Goal: Information Seeking & Learning: Learn about a topic

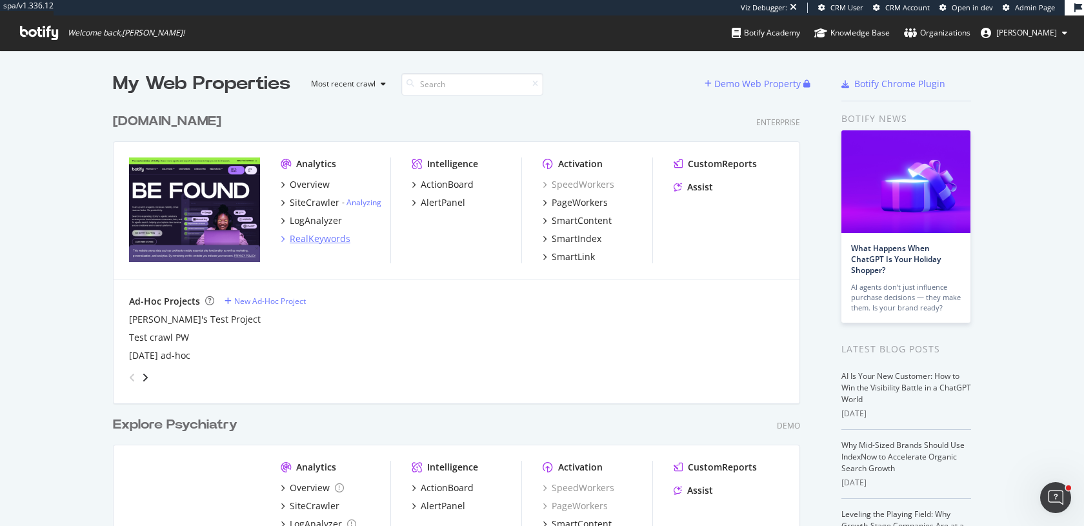
click at [317, 237] on div "RealKeywords" at bounding box center [320, 238] width 61 height 13
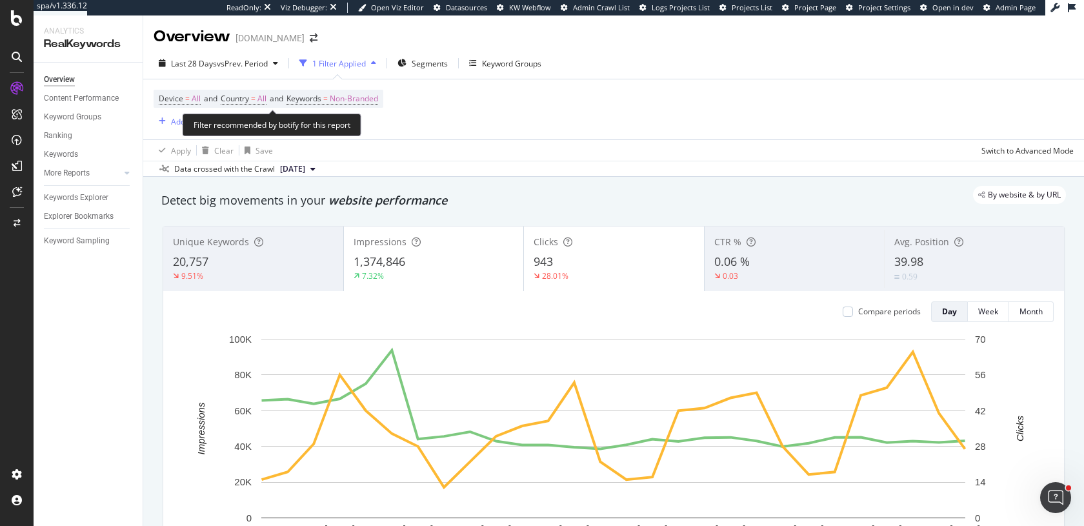
click at [349, 109] on div "Device = All and Country = All and Keywords = Non-Branded Add Filter" at bounding box center [269, 109] width 230 height 39
click at [352, 100] on span "Non-Branded" at bounding box center [354, 99] width 48 height 18
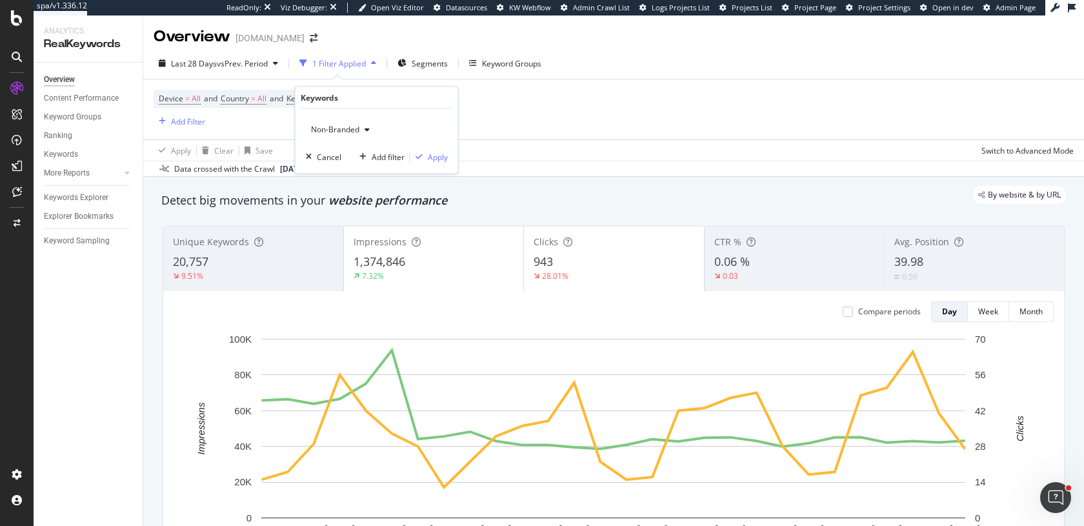
click at [354, 134] on span "Non-Branded" at bounding box center [333, 129] width 54 height 11
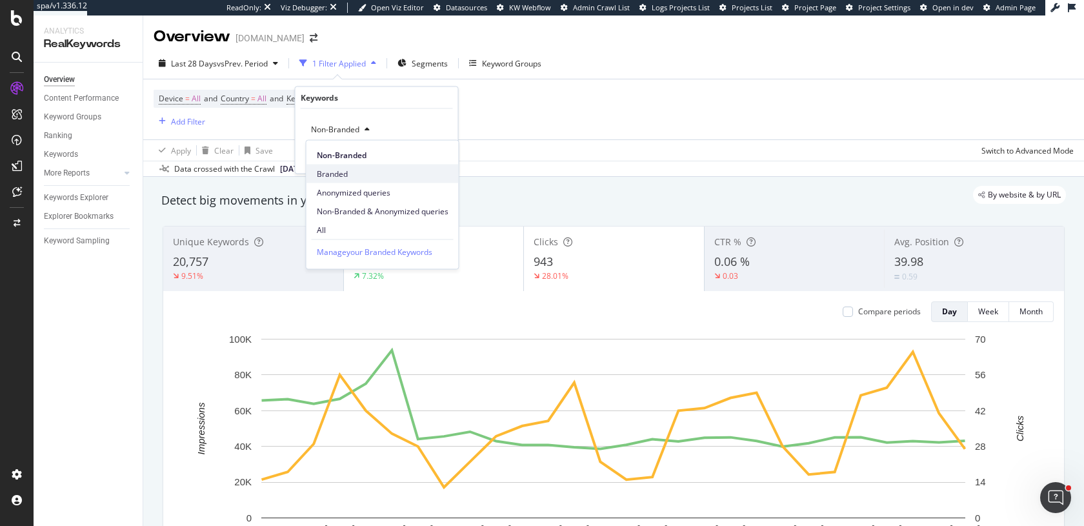
click at [343, 166] on div "Branded" at bounding box center [383, 174] width 152 height 19
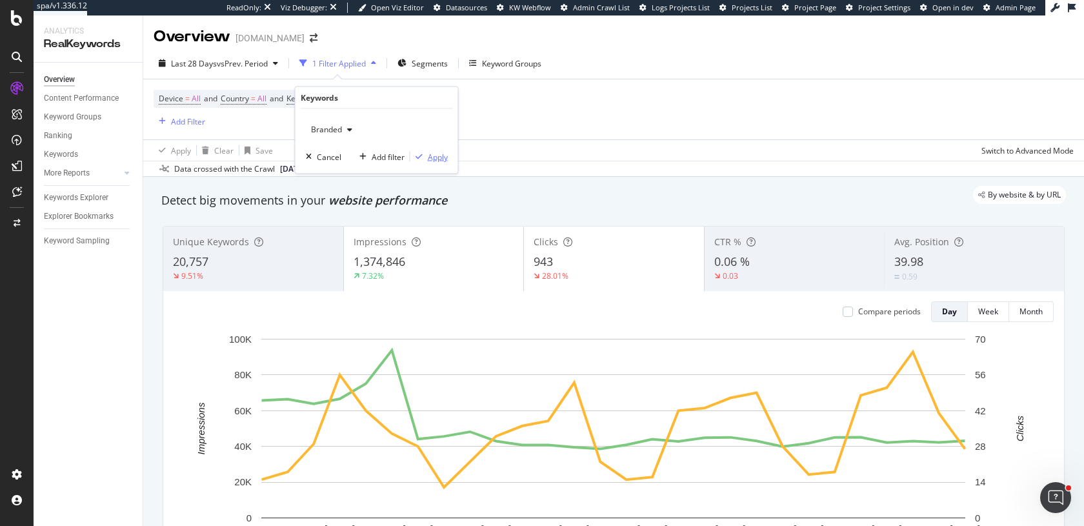
click at [442, 158] on div "Apply" at bounding box center [438, 156] width 20 height 11
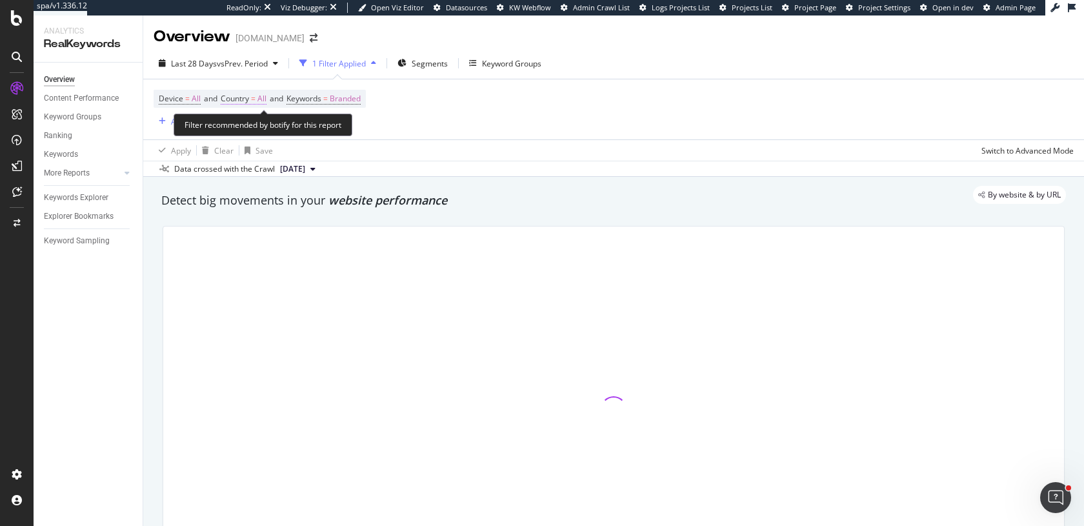
click at [261, 100] on span "All" at bounding box center [262, 99] width 9 height 18
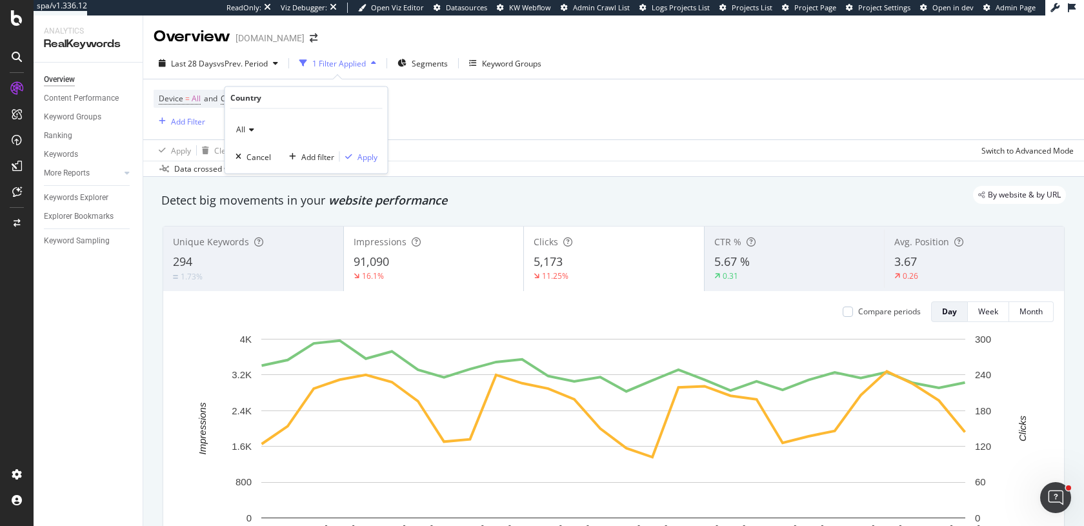
click at [253, 123] on div "All" at bounding box center [307, 129] width 142 height 21
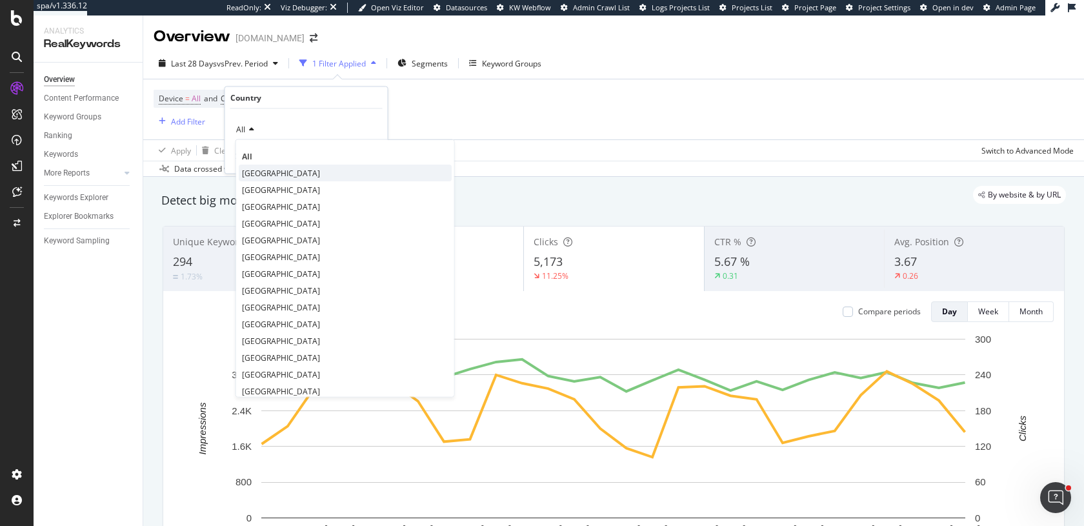
click at [263, 176] on span "[GEOGRAPHIC_DATA]" at bounding box center [281, 172] width 78 height 11
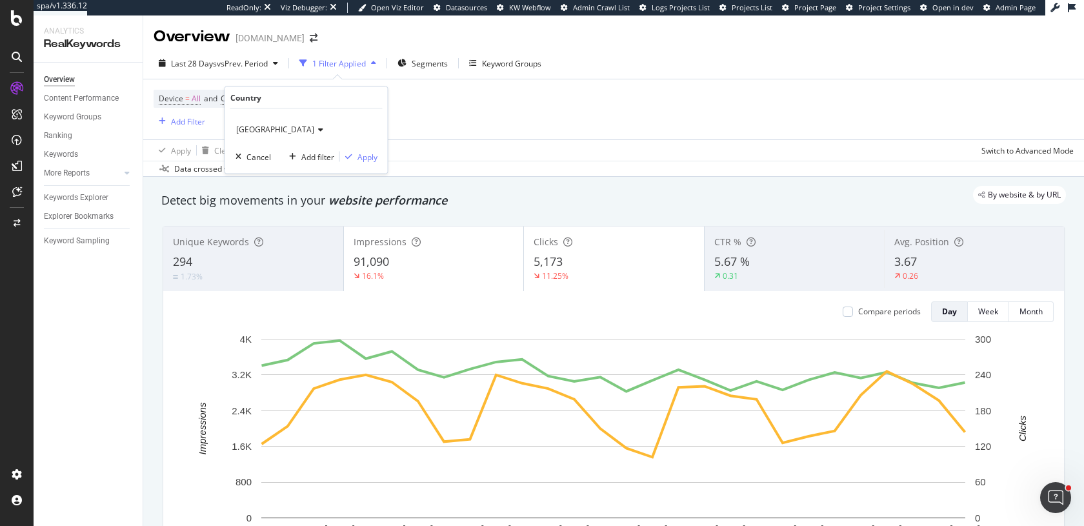
click at [272, 134] on span "[GEOGRAPHIC_DATA]" at bounding box center [275, 129] width 78 height 11
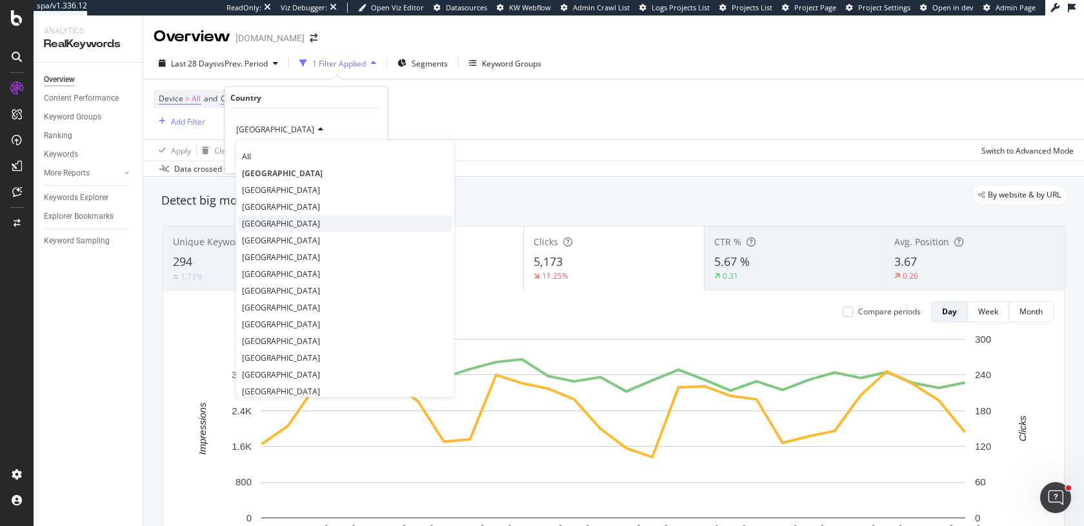
click at [266, 216] on div "[GEOGRAPHIC_DATA]" at bounding box center [345, 223] width 213 height 17
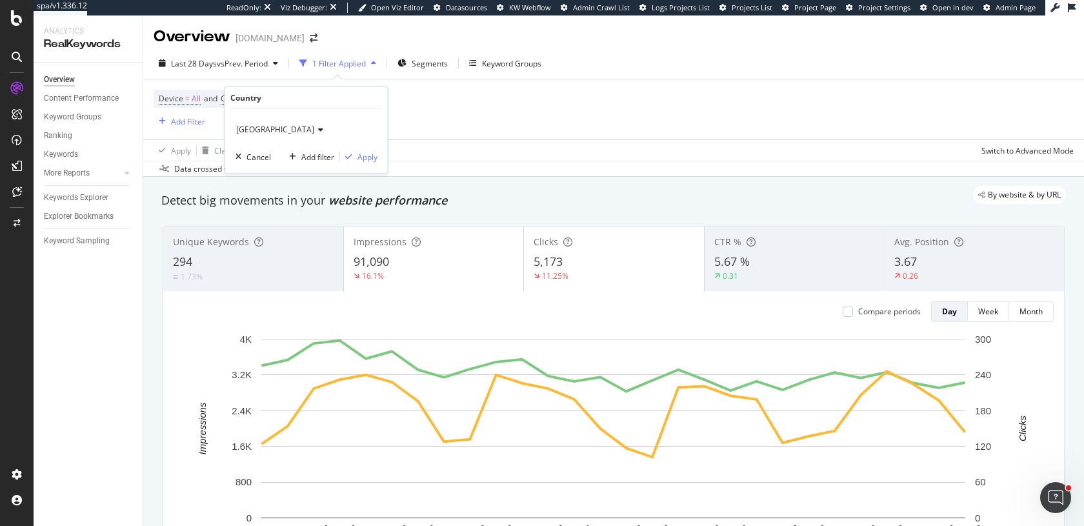
click at [314, 132] on icon at bounding box center [318, 130] width 9 height 8
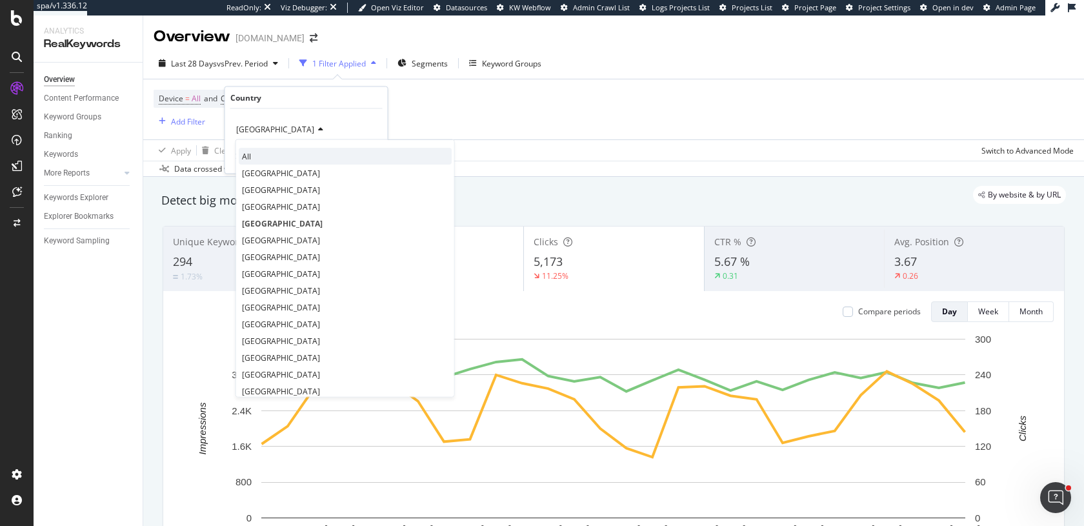
click at [250, 154] on span "All" at bounding box center [246, 155] width 9 height 11
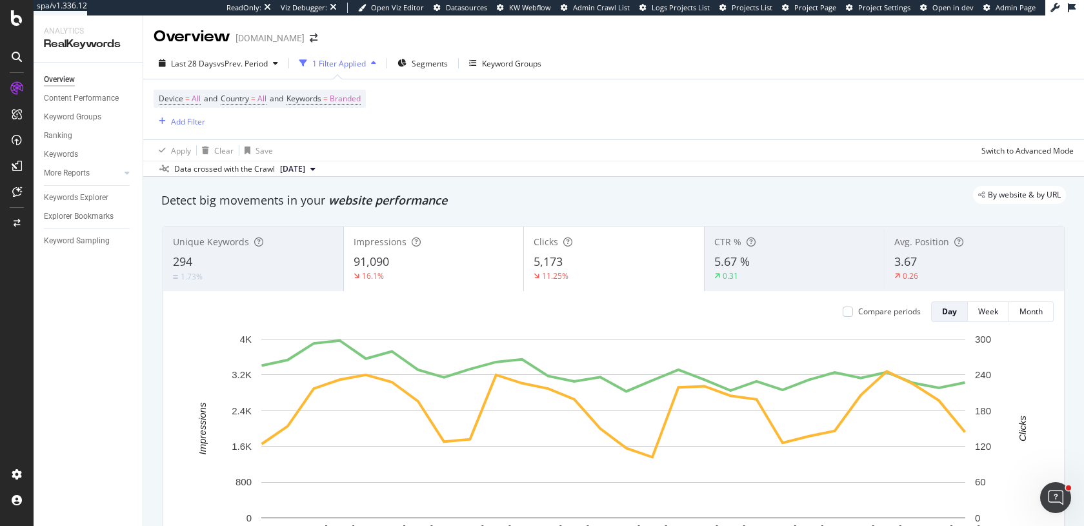
click at [460, 123] on div "Device = All and Country = All and Keywords = Branded Add Filter" at bounding box center [614, 109] width 920 height 60
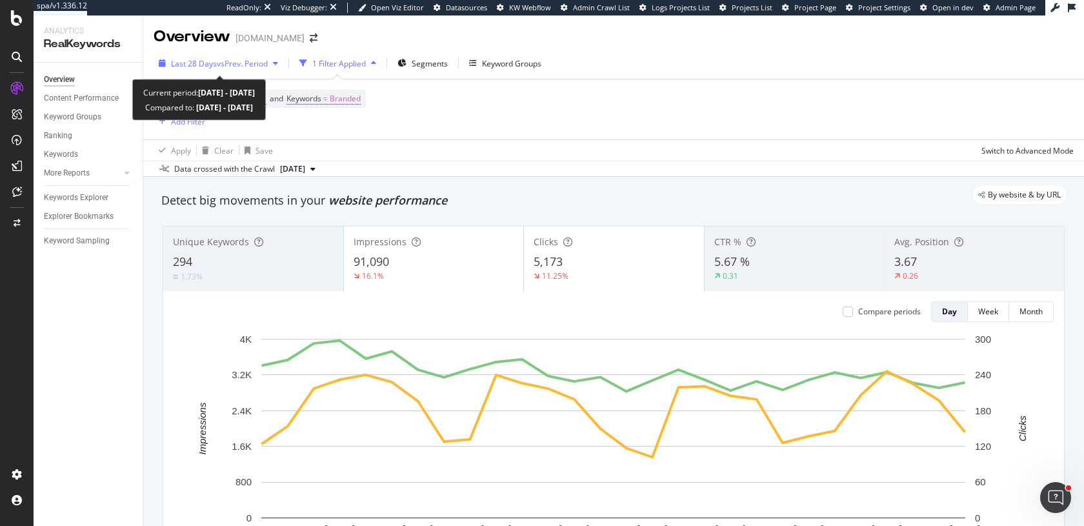
click at [231, 63] on span "vs Prev. Period" at bounding box center [242, 63] width 51 height 11
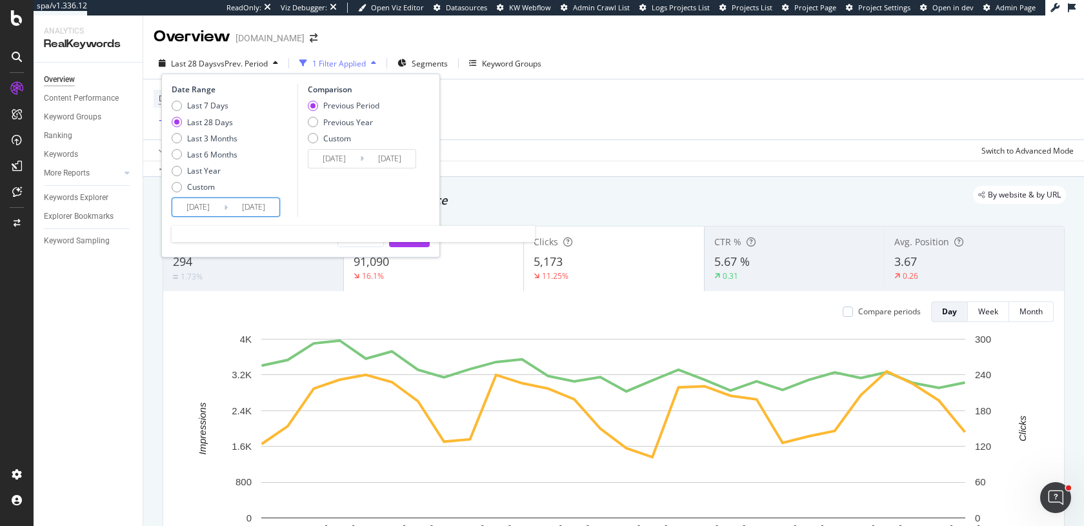
click at [181, 205] on input "[DATE]" at bounding box center [198, 207] width 52 height 18
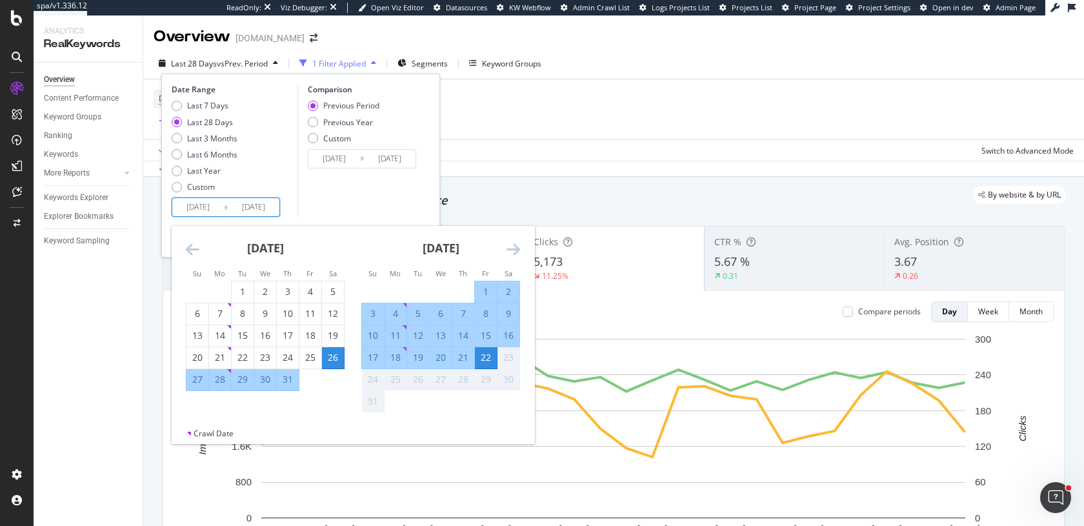
click at [190, 251] on icon "Move backward to switch to the previous month." at bounding box center [193, 248] width 14 height 15
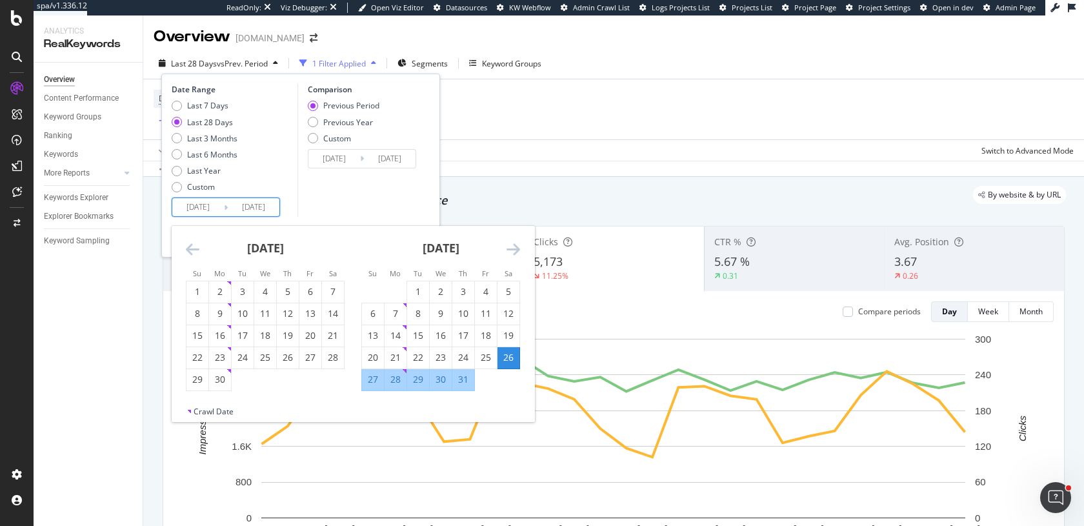
click at [190, 251] on icon "Move backward to switch to the previous month." at bounding box center [193, 248] width 14 height 15
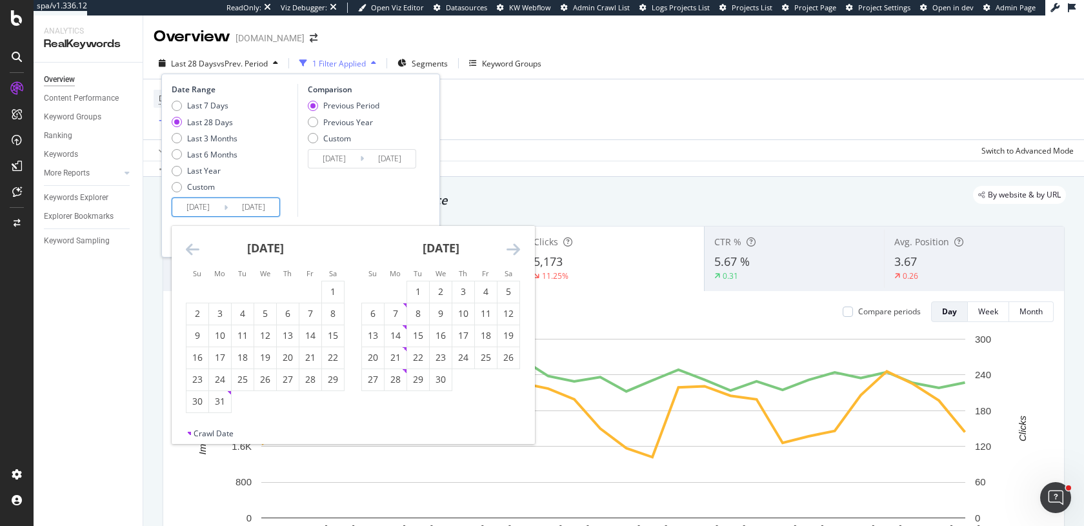
click at [190, 250] on icon "Move backward to switch to the previous month." at bounding box center [193, 248] width 14 height 15
click at [264, 294] on div "1" at bounding box center [265, 291] width 22 height 13
type input "[DATE]"
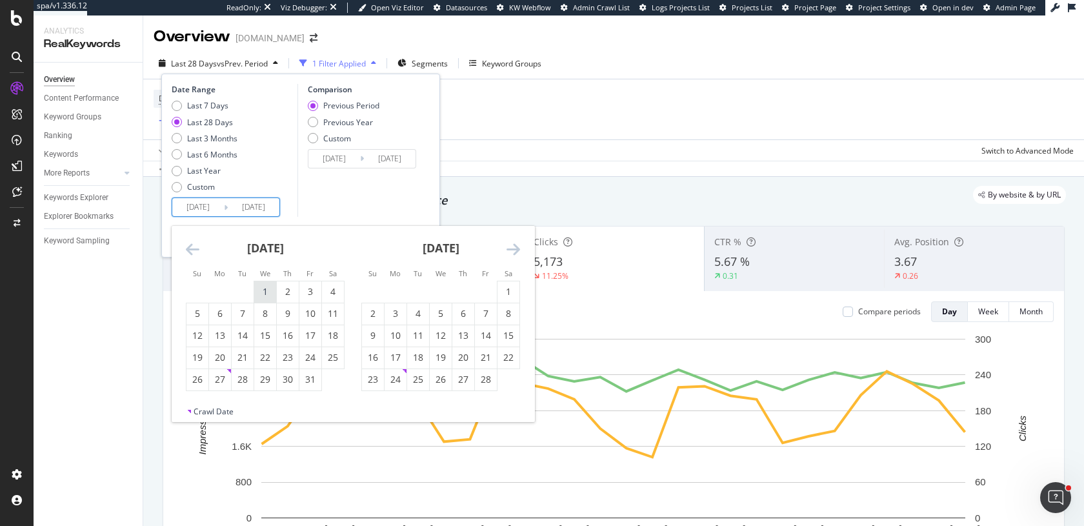
type input "[DATE]"
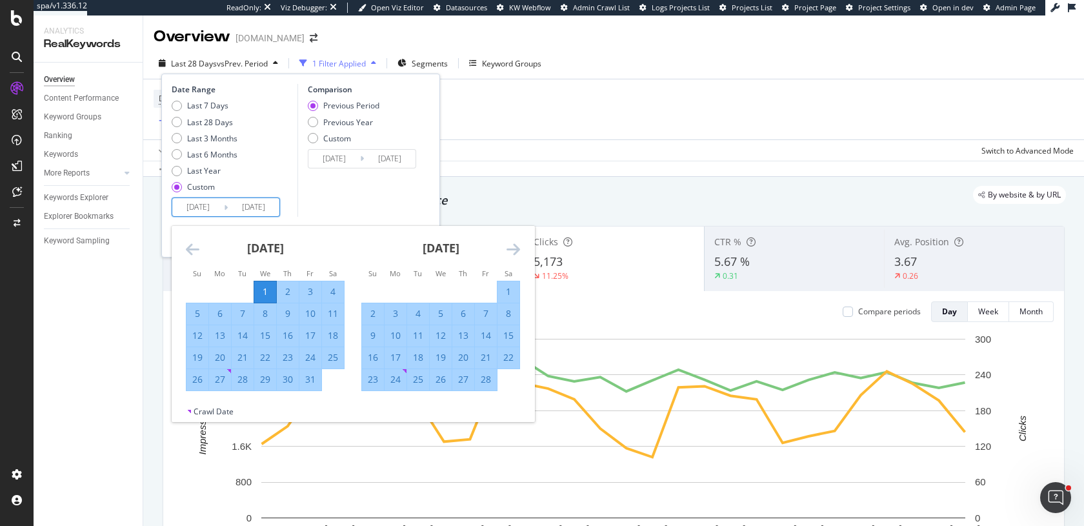
click at [507, 249] on icon "Move forward to switch to the next month." at bounding box center [514, 248] width 14 height 15
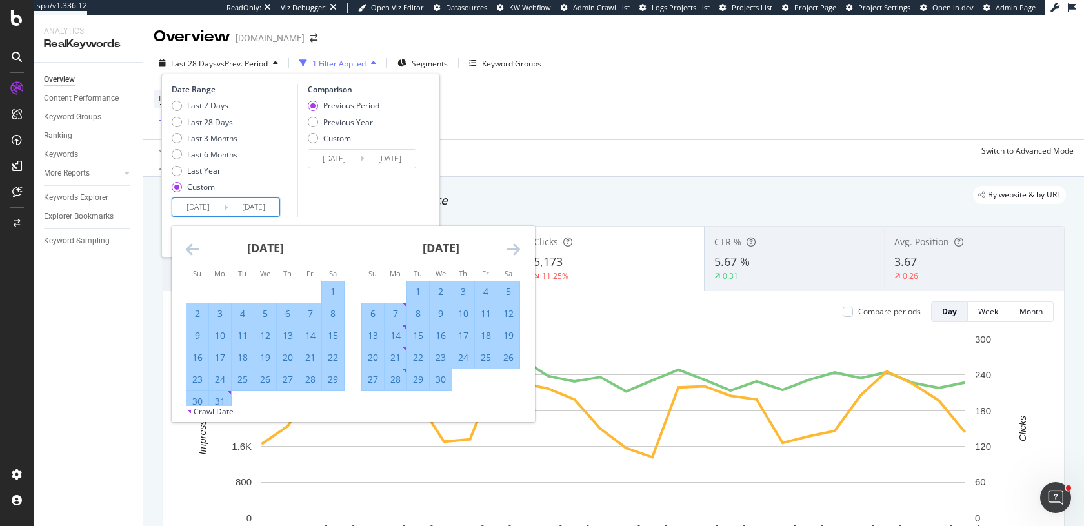
click at [507, 249] on icon "Move forward to switch to the next month." at bounding box center [514, 248] width 14 height 15
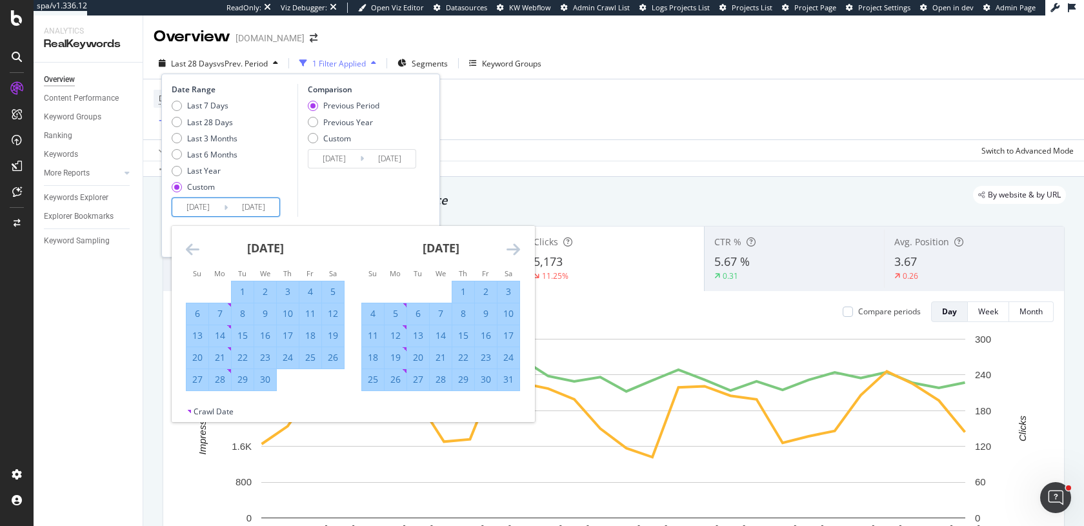
click at [507, 249] on icon "Move forward to switch to the next month." at bounding box center [514, 248] width 14 height 15
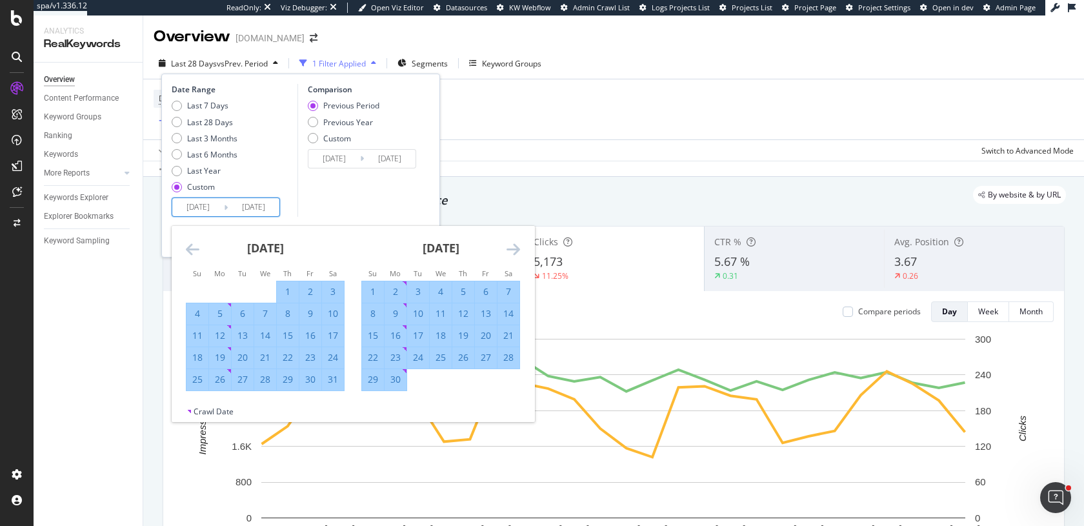
click at [395, 381] on div "30" at bounding box center [396, 379] width 22 height 13
type input "[DATE]"
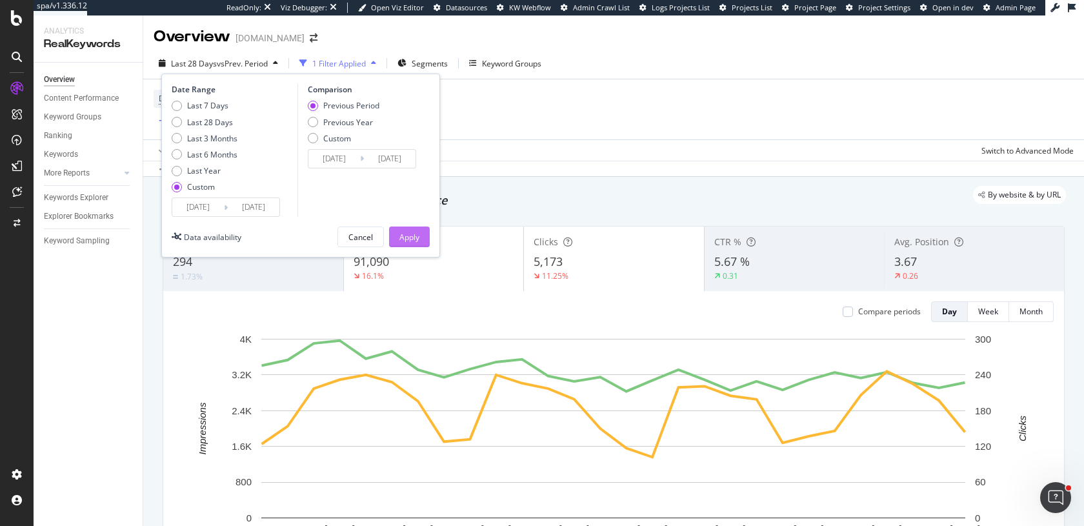
click at [407, 236] on div "Apply" at bounding box center [410, 237] width 20 height 11
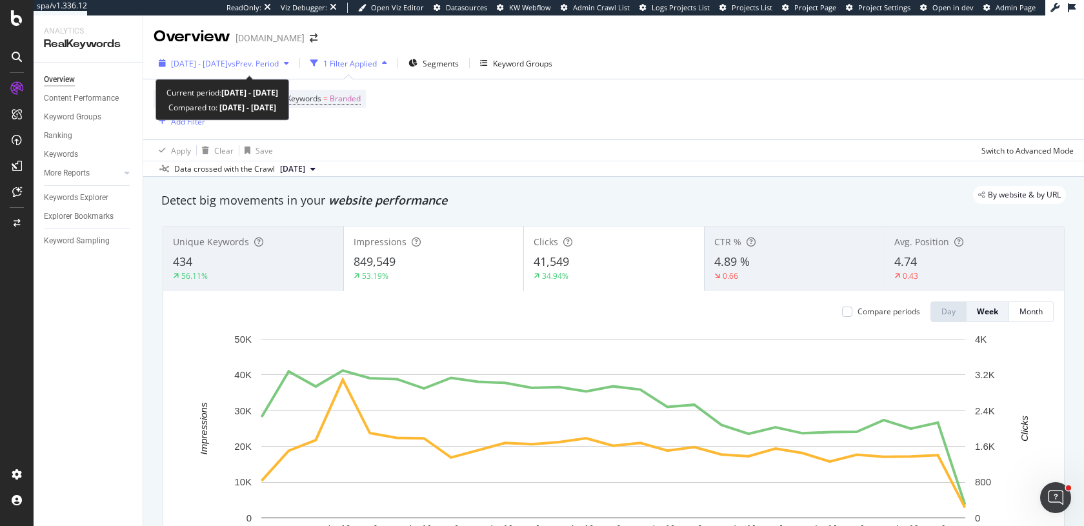
click at [294, 70] on div "[DATE] - [DATE] vs Prev. Period" at bounding box center [224, 63] width 141 height 19
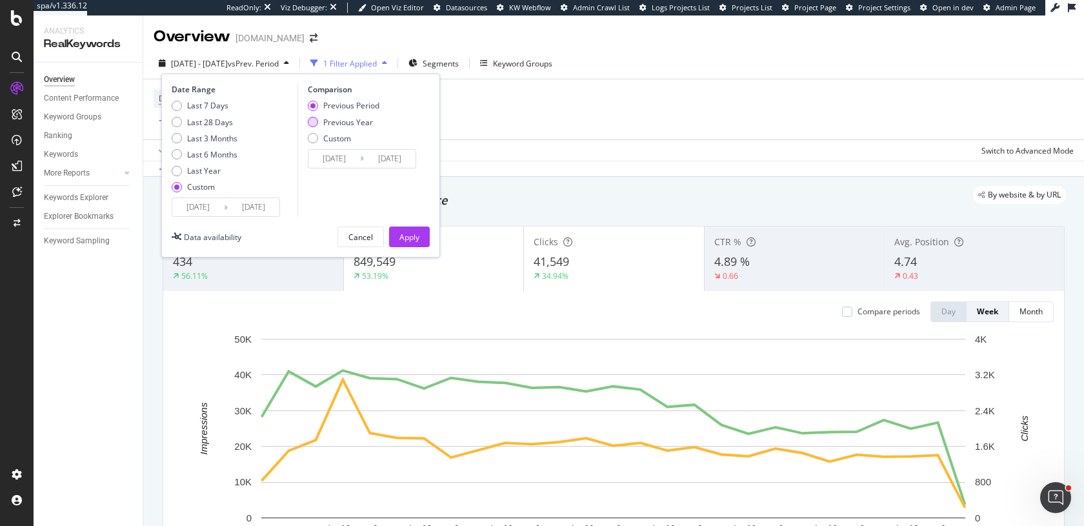
click at [316, 127] on div "Previous Year" at bounding box center [344, 122] width 72 height 11
type input "[DATE]"
click at [398, 239] on button "Apply" at bounding box center [409, 237] width 41 height 21
